Goal: Transaction & Acquisition: Purchase product/service

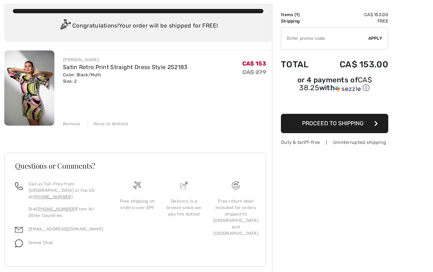
scroll to position [43, 0]
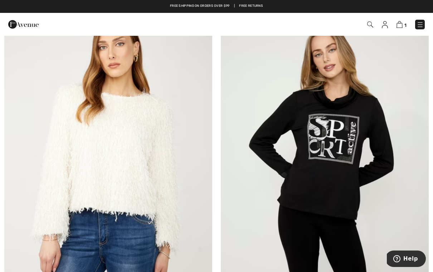
scroll to position [809, 0]
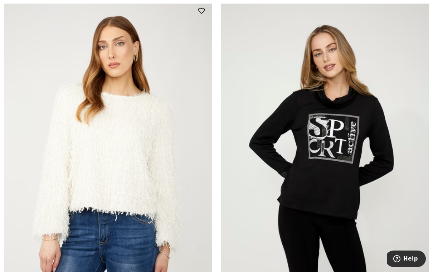
click at [136, 122] on img at bounding box center [108, 156] width 208 height 312
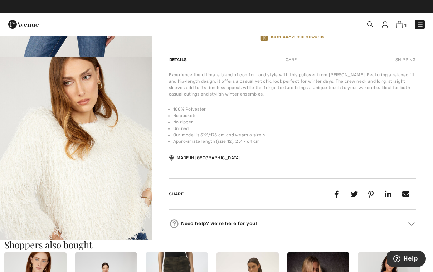
scroll to position [206, 0]
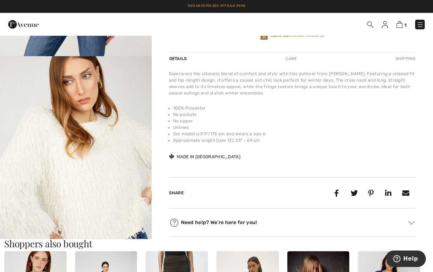
click at [114, 178] on img "2 / 4" at bounding box center [76, 169] width 152 height 227
